Goal: Information Seeking & Learning: Learn about a topic

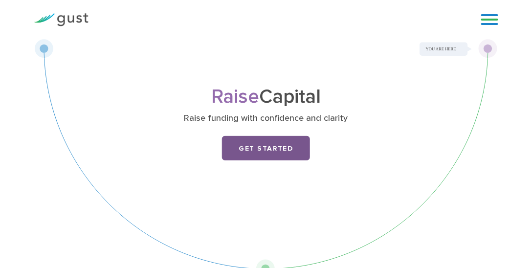
click at [257, 138] on link "Get Started" at bounding box center [266, 148] width 88 height 24
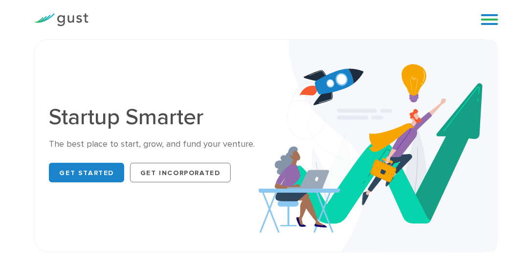
click at [491, 17] on link at bounding box center [489, 19] width 17 height 15
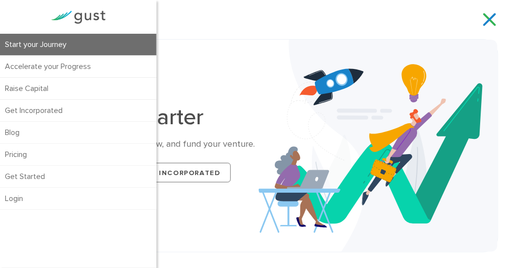
click at [44, 46] on link "Start your Journey" at bounding box center [78, 45] width 157 height 22
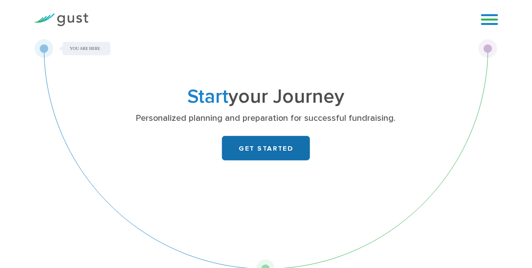
click at [251, 152] on link "GET STARTED" at bounding box center [266, 148] width 88 height 24
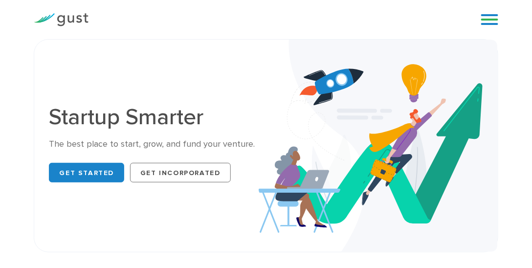
click at [480, 15] on div "Blog FAQ Pricing Get Started Login Login" at bounding box center [486, 19] width 39 height 29
click at [496, 25] on link at bounding box center [489, 19] width 17 height 15
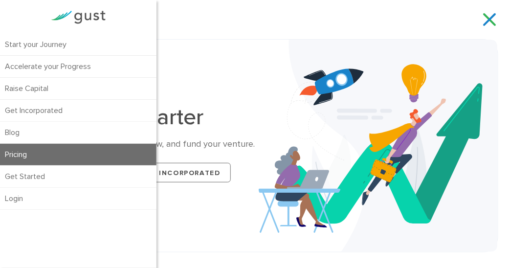
click at [30, 156] on link "Pricing" at bounding box center [78, 155] width 157 height 22
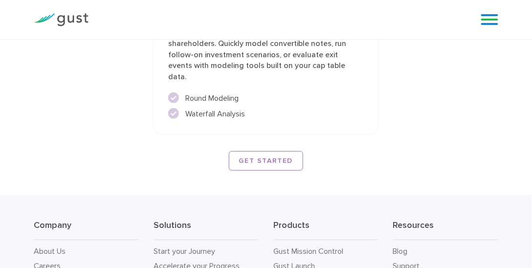
scroll to position [2001, 0]
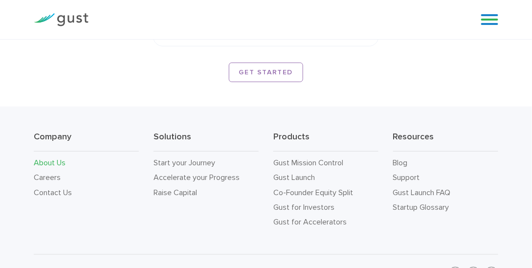
click at [59, 158] on link "About Us" at bounding box center [50, 162] width 32 height 9
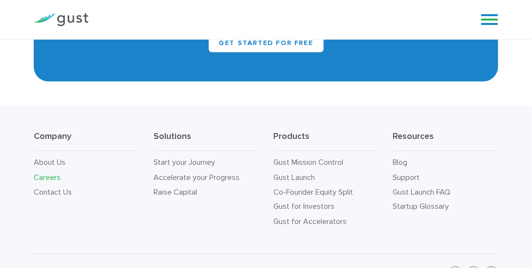
scroll to position [2145, 0]
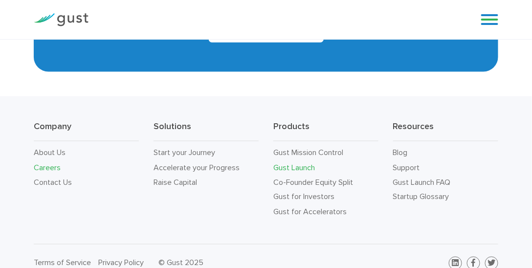
click at [293, 163] on link "Gust Launch" at bounding box center [295, 167] width 42 height 9
